Goal: Navigation & Orientation: Find specific page/section

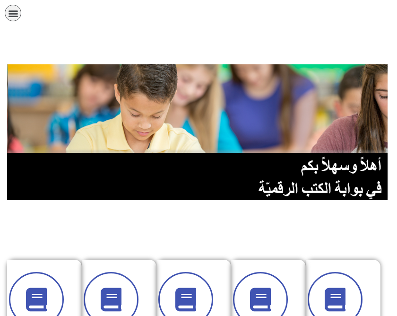
click at [358, 71] on img at bounding box center [198, 132] width 383 height 136
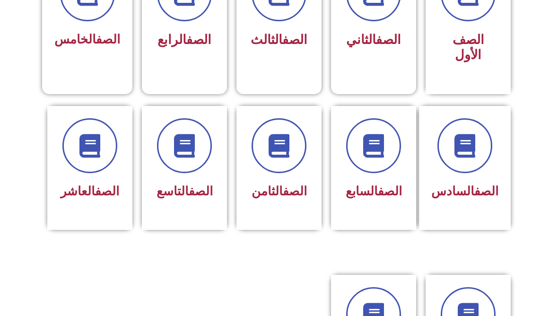
scroll to position [317, 0]
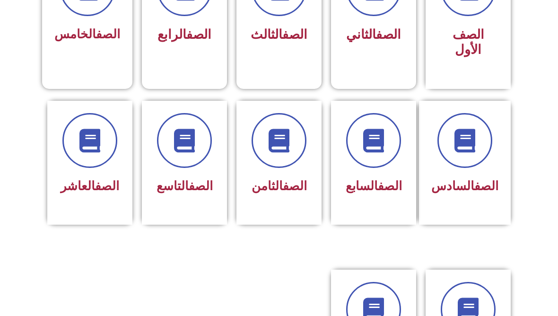
click at [122, 190] on div "الصف العاشر" at bounding box center [89, 163] width 85 height 124
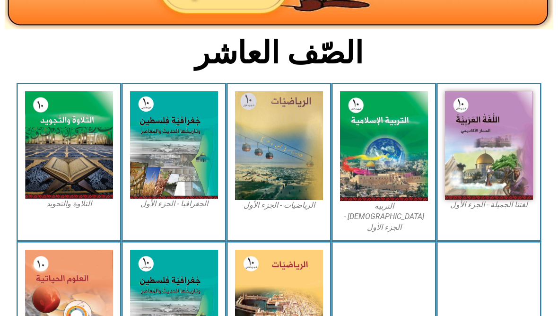
scroll to position [212, 0]
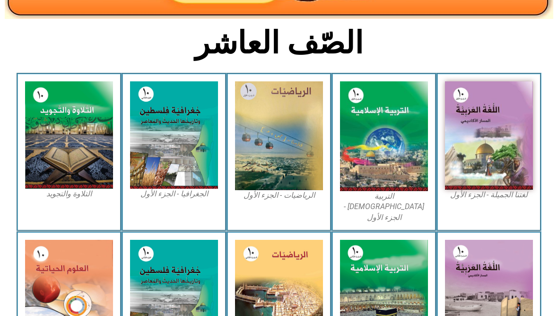
click at [506, 142] on img at bounding box center [489, 135] width 88 height 108
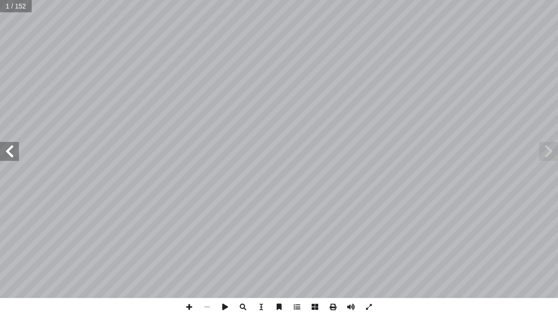
click at [4, 157] on span at bounding box center [9, 151] width 19 height 19
click at [12, 154] on span at bounding box center [9, 151] width 19 height 19
click at [14, 152] on span at bounding box center [9, 151] width 19 height 19
click at [11, 150] on span at bounding box center [9, 151] width 19 height 19
click at [7, 157] on span at bounding box center [9, 151] width 19 height 19
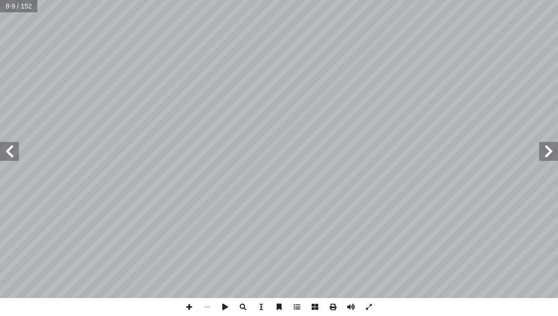
click at [9, 152] on span at bounding box center [9, 151] width 19 height 19
click at [9, 149] on span at bounding box center [9, 151] width 19 height 19
click at [7, 150] on span at bounding box center [9, 151] width 19 height 19
click at [12, 148] on span at bounding box center [9, 151] width 19 height 19
click at [11, 151] on span at bounding box center [9, 151] width 19 height 19
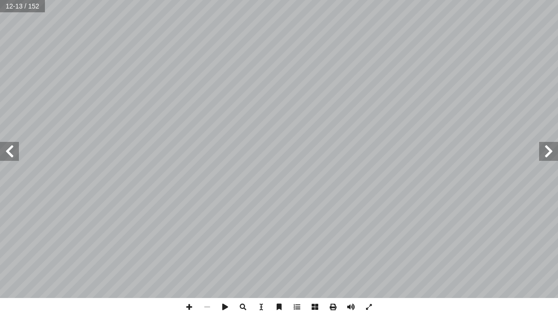
click at [12, 148] on span at bounding box center [9, 151] width 19 height 19
click at [13, 147] on span at bounding box center [9, 151] width 19 height 19
click at [7, 150] on span at bounding box center [9, 151] width 19 height 19
click at [1, 159] on span at bounding box center [9, 151] width 19 height 19
click at [9, 150] on span at bounding box center [9, 151] width 19 height 19
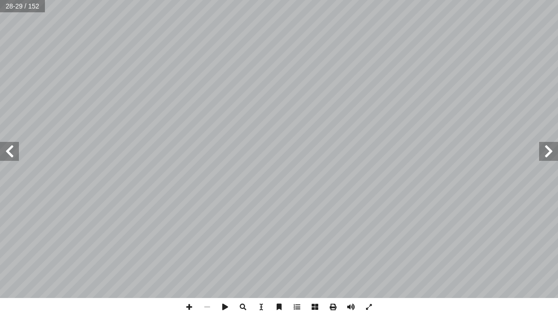
click at [544, 150] on span at bounding box center [548, 151] width 19 height 19
click at [551, 146] on span at bounding box center [548, 151] width 19 height 19
click at [18, 149] on span at bounding box center [9, 151] width 19 height 19
click at [16, 152] on span at bounding box center [9, 151] width 19 height 19
click at [8, 149] on span at bounding box center [9, 151] width 19 height 19
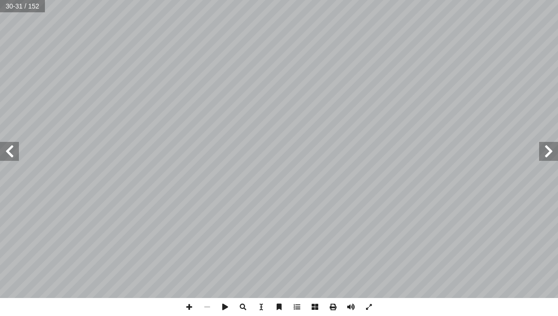
click at [550, 148] on span at bounding box center [548, 151] width 19 height 19
click at [546, 147] on span at bounding box center [548, 151] width 19 height 19
click at [548, 147] on span at bounding box center [548, 151] width 19 height 19
click at [546, 142] on span at bounding box center [548, 151] width 19 height 19
